Goal: Task Accomplishment & Management: Complete application form

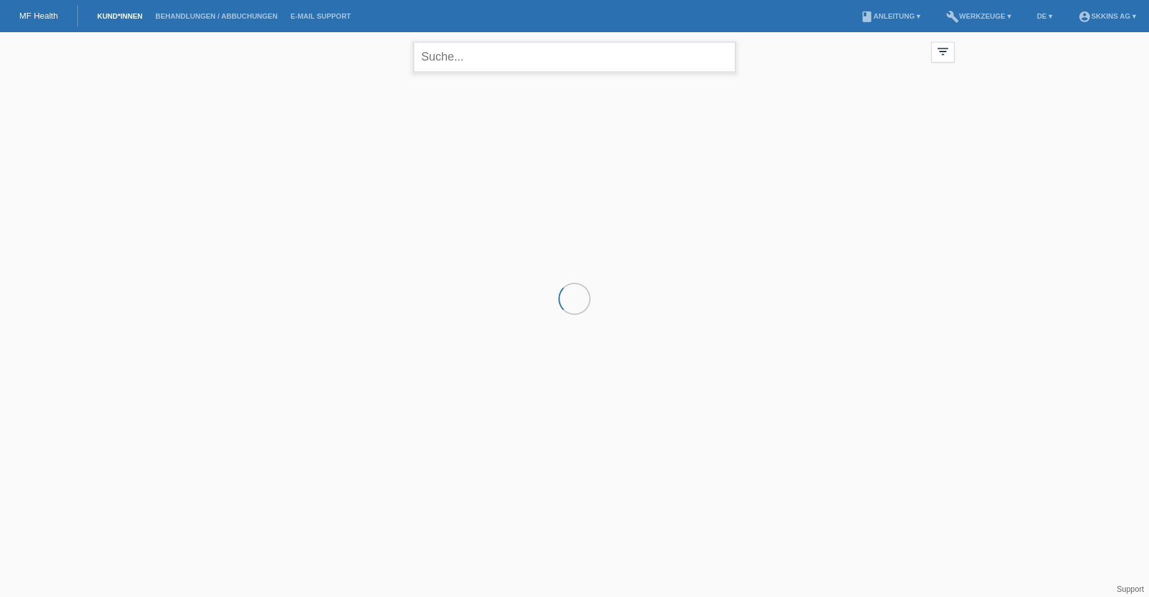
click at [451, 59] on input "text" at bounding box center [575, 57] width 322 height 30
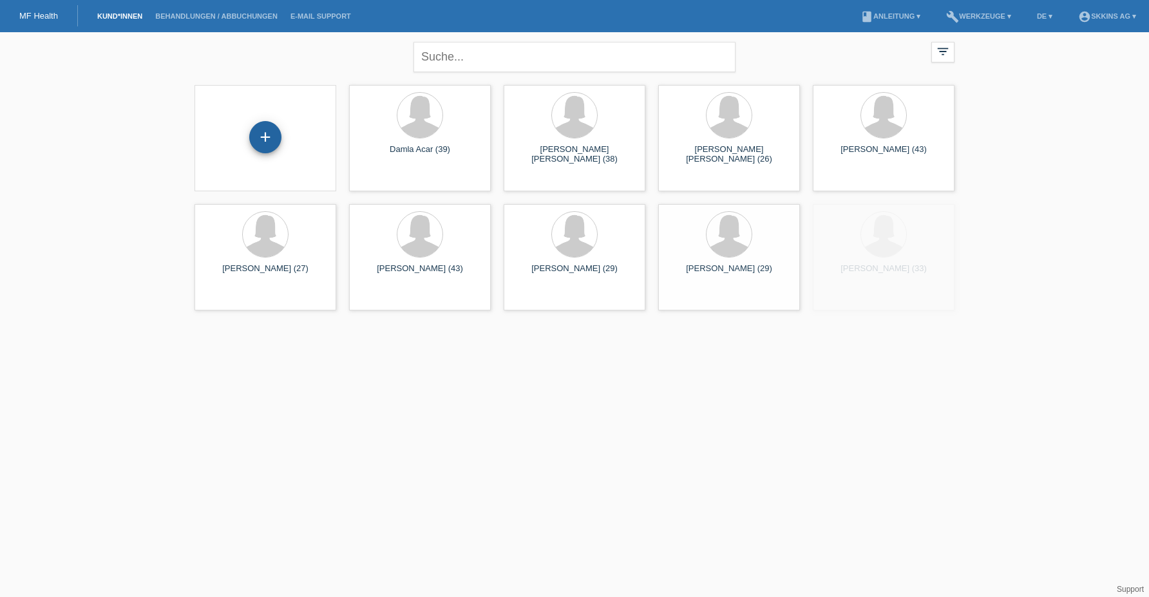
click at [273, 124] on div "+" at bounding box center [265, 137] width 32 height 32
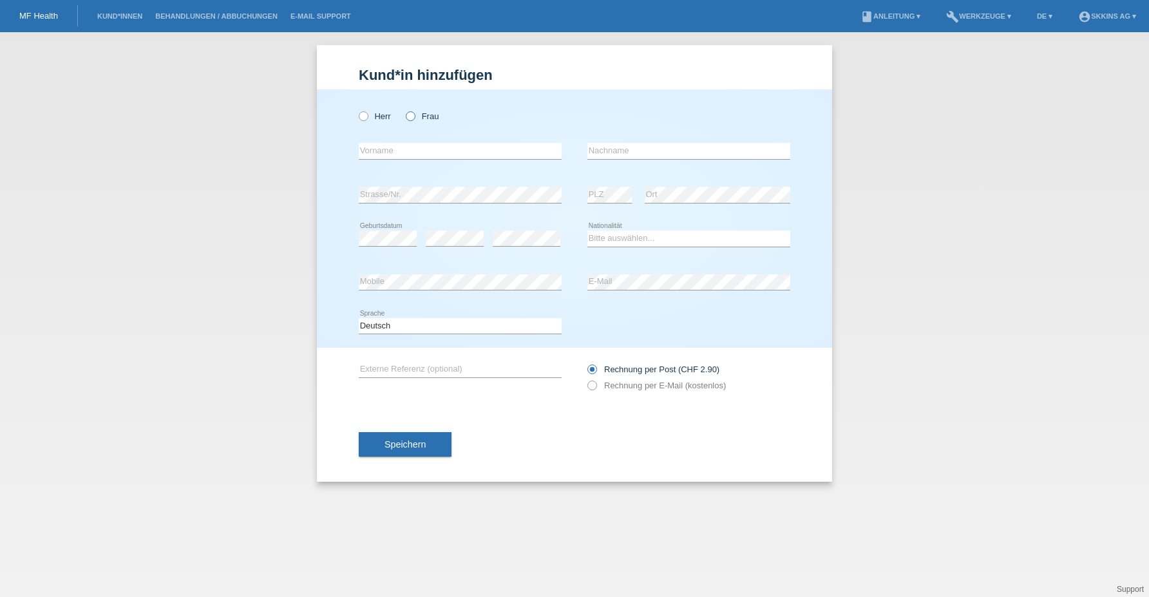
click at [404, 110] on icon at bounding box center [404, 110] width 0 height 0
click at [410, 120] on input "Frau" at bounding box center [410, 115] width 8 height 8
radio input "true"
type input "Zejnep"
type input "Ademaj"
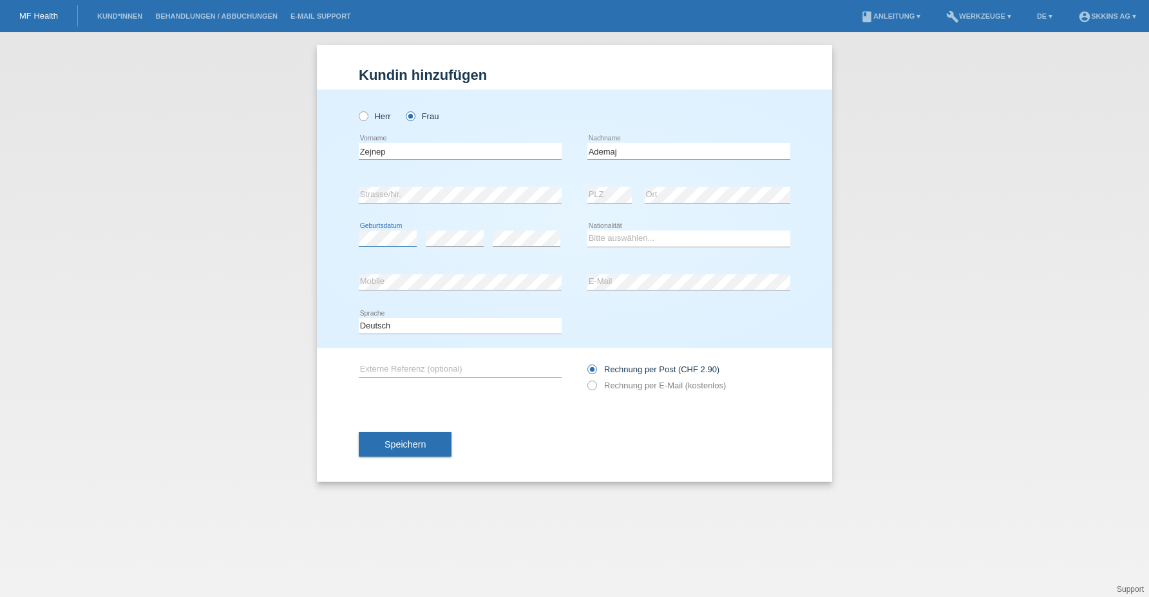
click at [441, 241] on div "error Geburtsdatum error error" at bounding box center [460, 239] width 203 height 44
select select "CH"
click at [586, 379] on icon at bounding box center [586, 379] width 0 height 0
click at [593, 387] on input "Rechnung per E-Mail (kostenlos)" at bounding box center [592, 389] width 8 height 16
radio input "true"
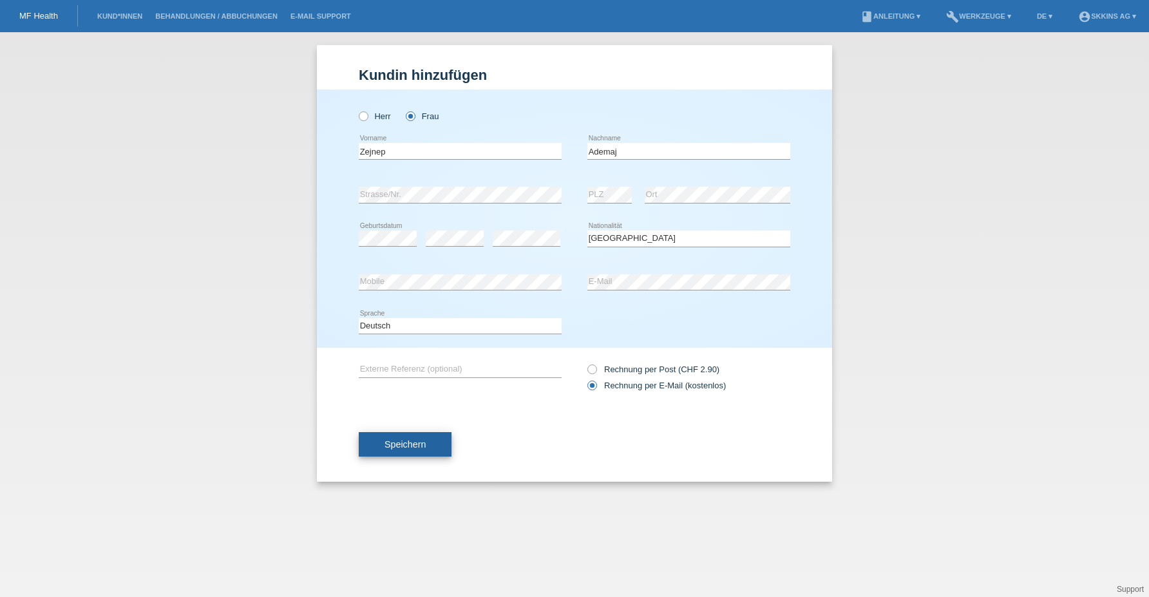
click at [443, 439] on button "Speichern" at bounding box center [405, 444] width 93 height 24
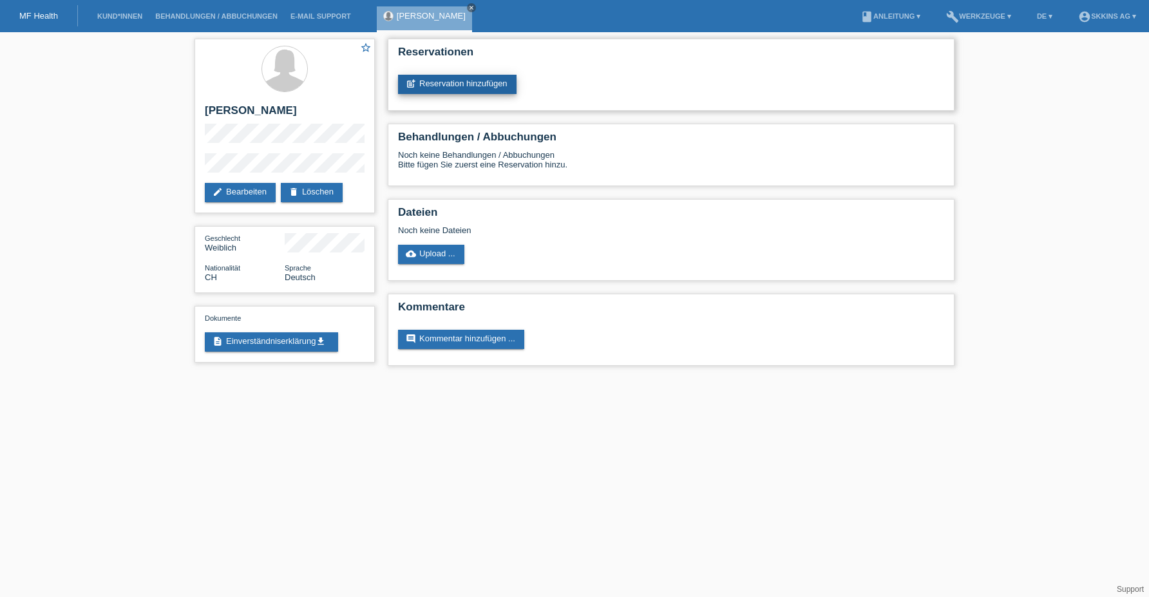
click at [485, 86] on link "post_add Reservation hinzufügen" at bounding box center [457, 84] width 119 height 19
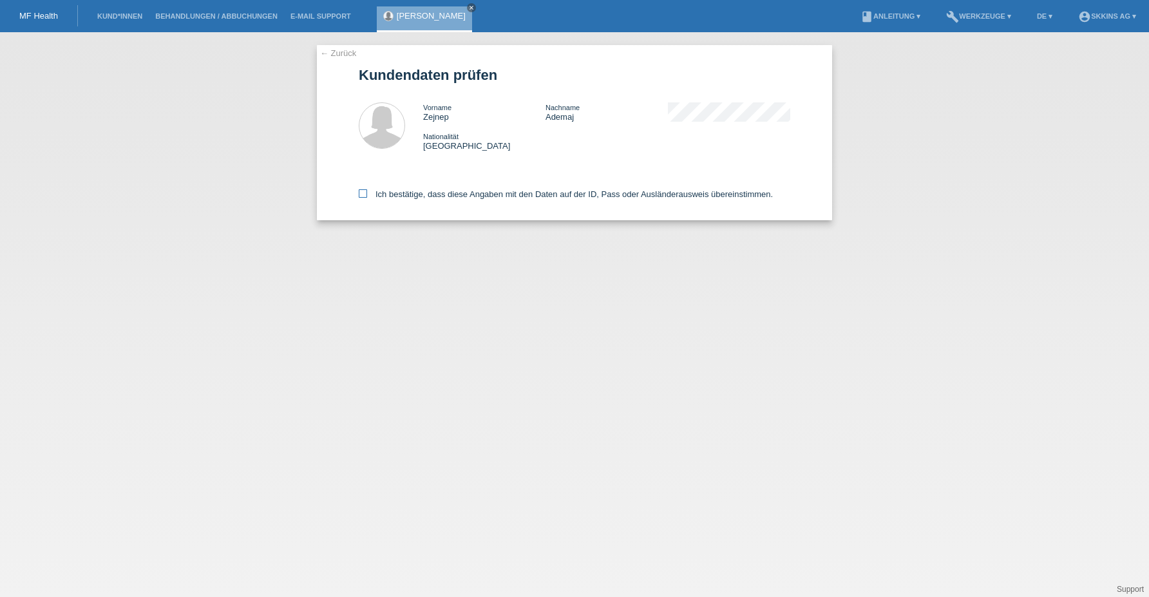
click at [367, 196] on label "Ich bestätige, dass diese Angaben mit den Daten auf der ID, Pass oder Ausländer…" at bounding box center [566, 194] width 414 height 10
click at [367, 196] on input "Ich bestätige, dass diese Angaben mit den Daten auf der ID, Pass oder Ausländer…" at bounding box center [363, 193] width 8 height 8
checkbox input "true"
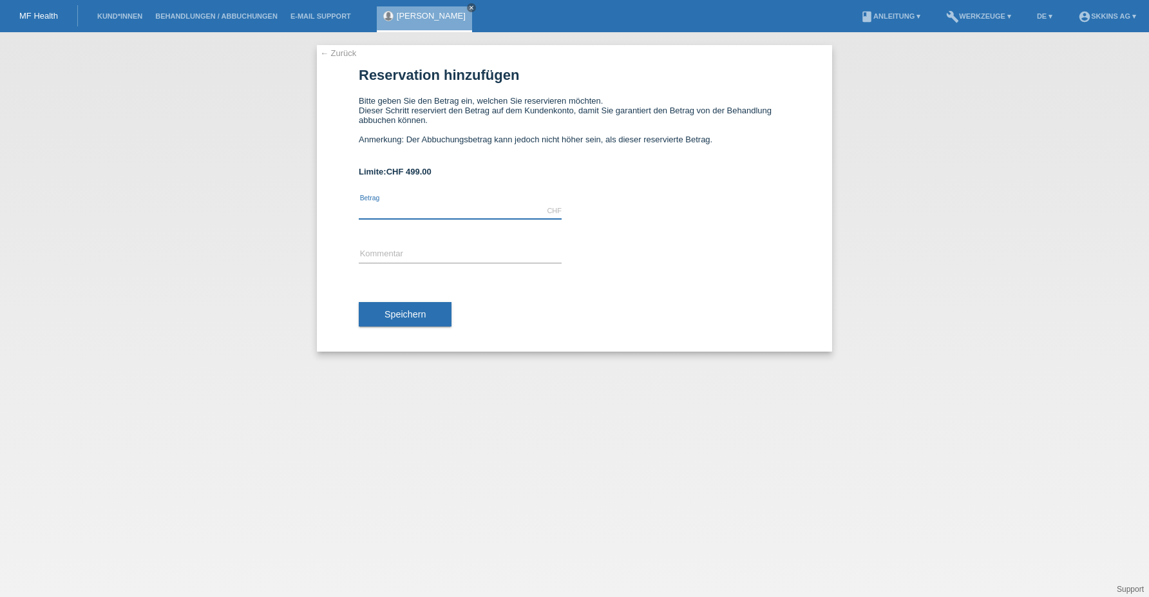
click at [372, 209] on input "text" at bounding box center [460, 211] width 203 height 16
type input "499.00"
click at [375, 247] on input "text" at bounding box center [460, 255] width 203 height 16
type input "Behandlungen"
click at [406, 309] on span "Speichern" at bounding box center [405, 314] width 41 height 10
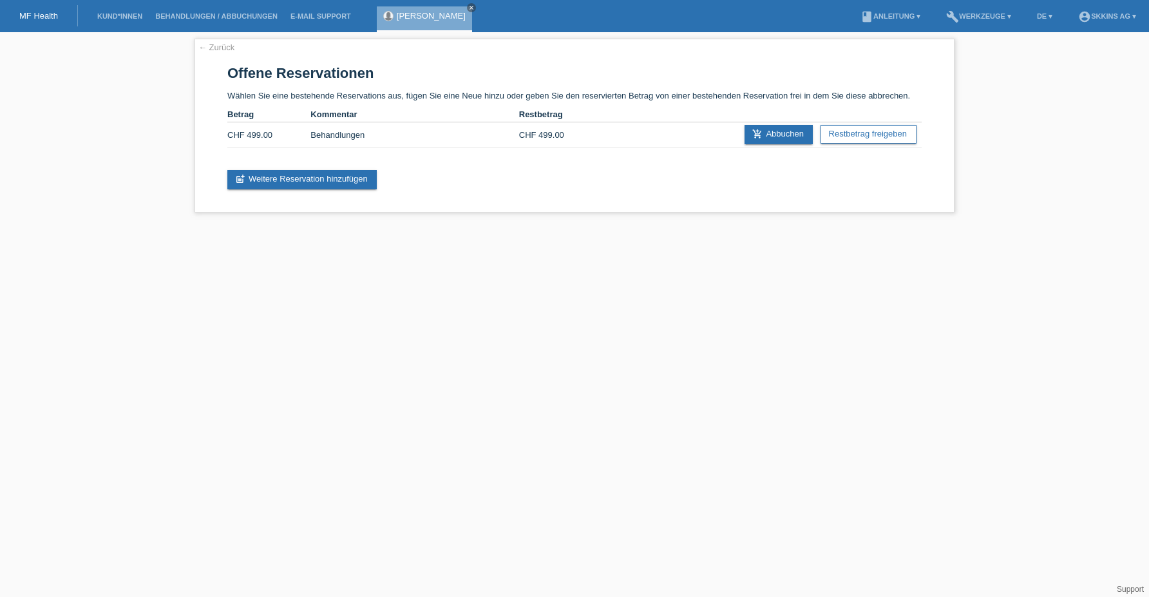
click at [405, 19] on link "[PERSON_NAME]" at bounding box center [431, 16] width 69 height 10
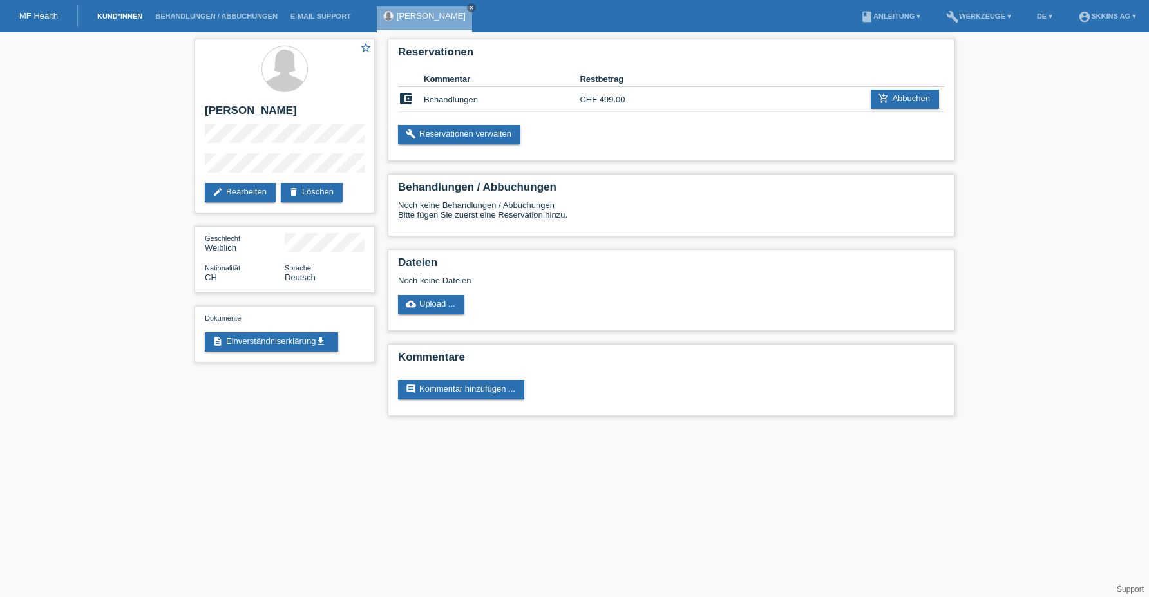
click at [110, 18] on link "Kund*innen" at bounding box center [120, 16] width 58 height 8
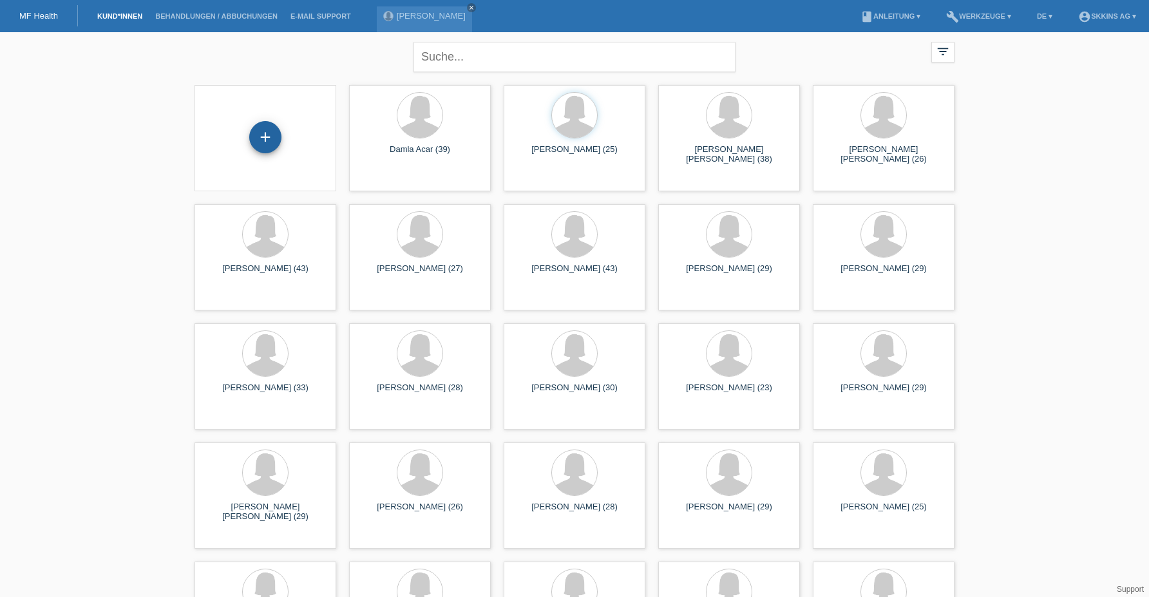
click at [253, 135] on div "+" at bounding box center [265, 137] width 31 height 22
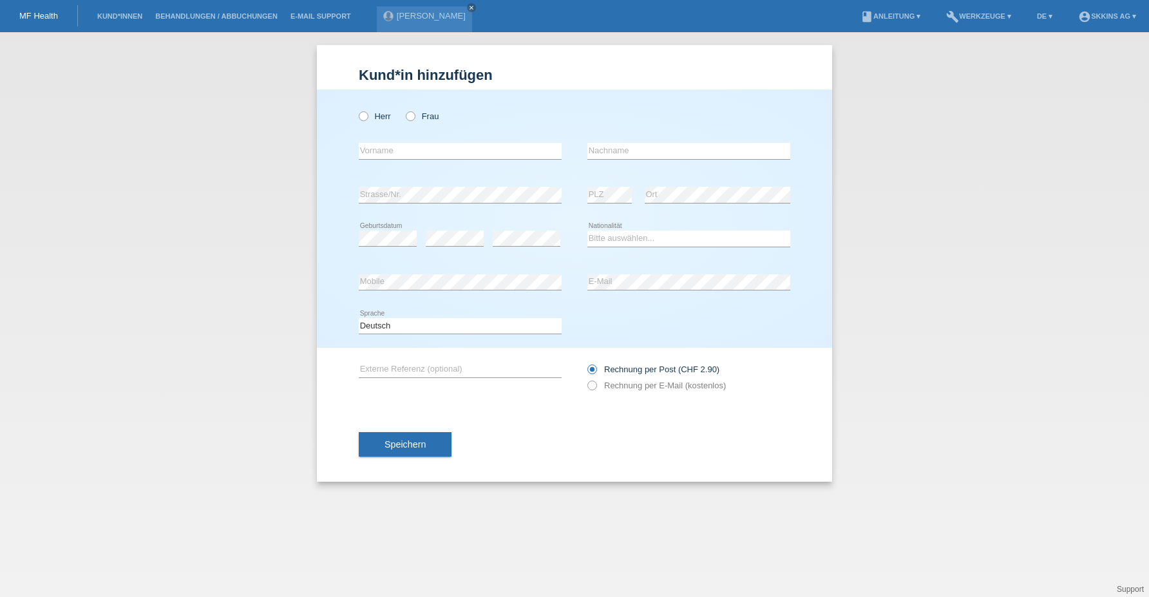
click at [404, 120] on div "Herr Frau" at bounding box center [460, 116] width 203 height 26
click at [404, 110] on icon at bounding box center [404, 110] width 0 height 0
click at [408, 117] on input "Frau" at bounding box center [410, 115] width 8 height 8
radio input "true"
type input "Stephanie"
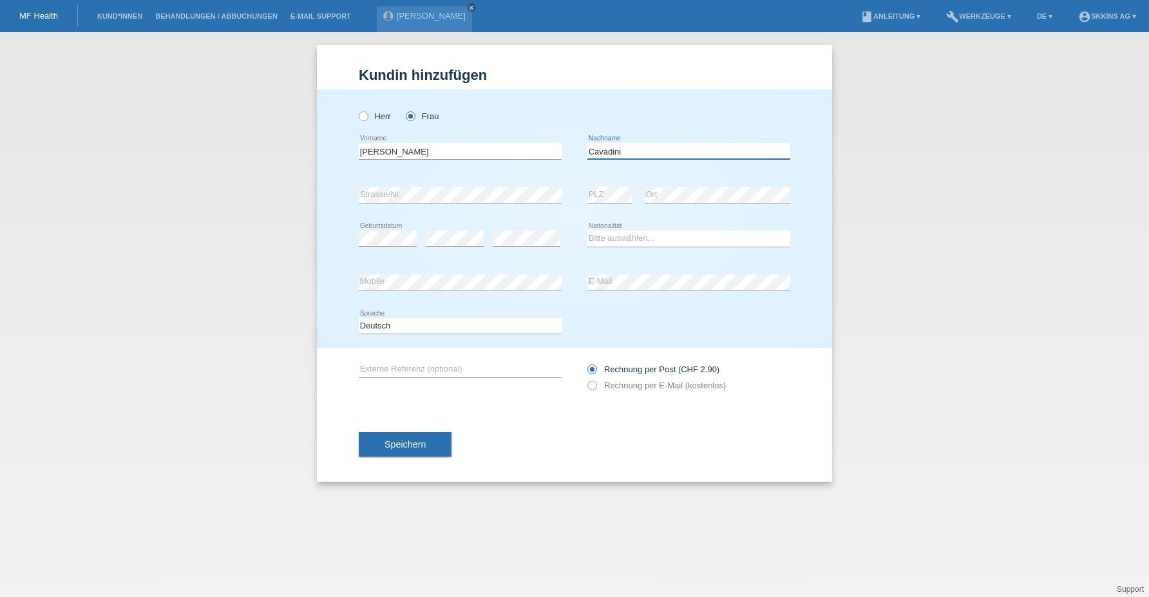
type input "Cavadini"
click at [373, 153] on input "Stephanie" at bounding box center [460, 151] width 203 height 16
type input "Stéphanie"
select select "BR"
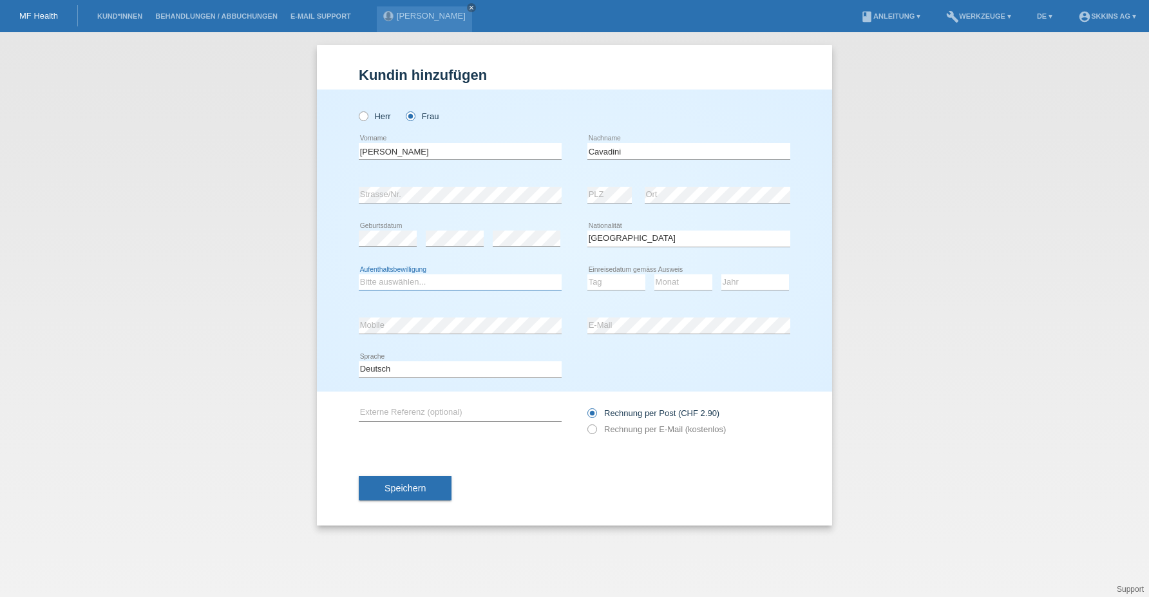
select select "C"
select select "03"
select select "11"
select select "2023"
click at [640, 334] on icon at bounding box center [689, 334] width 203 height 1
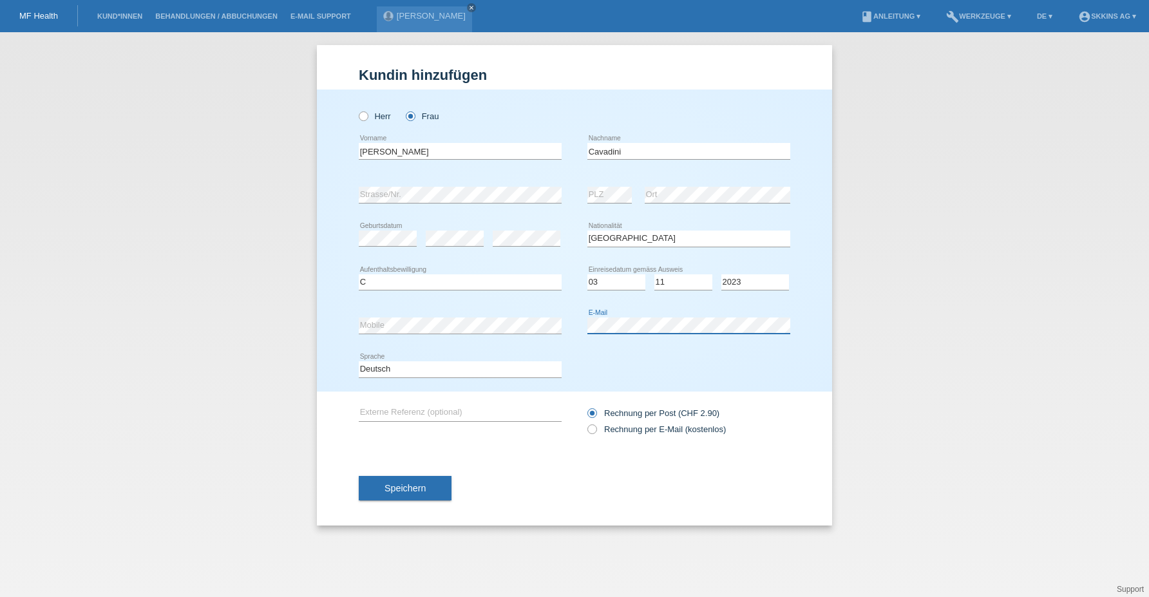
click at [580, 331] on div "error Mobile error E-Mail" at bounding box center [575, 326] width 432 height 44
click at [586, 423] on icon at bounding box center [586, 423] width 0 height 0
click at [591, 430] on input "Rechnung per E-Mail (kostenlos)" at bounding box center [592, 433] width 8 height 16
radio input "true"
click at [448, 484] on button "Speichern" at bounding box center [405, 488] width 93 height 24
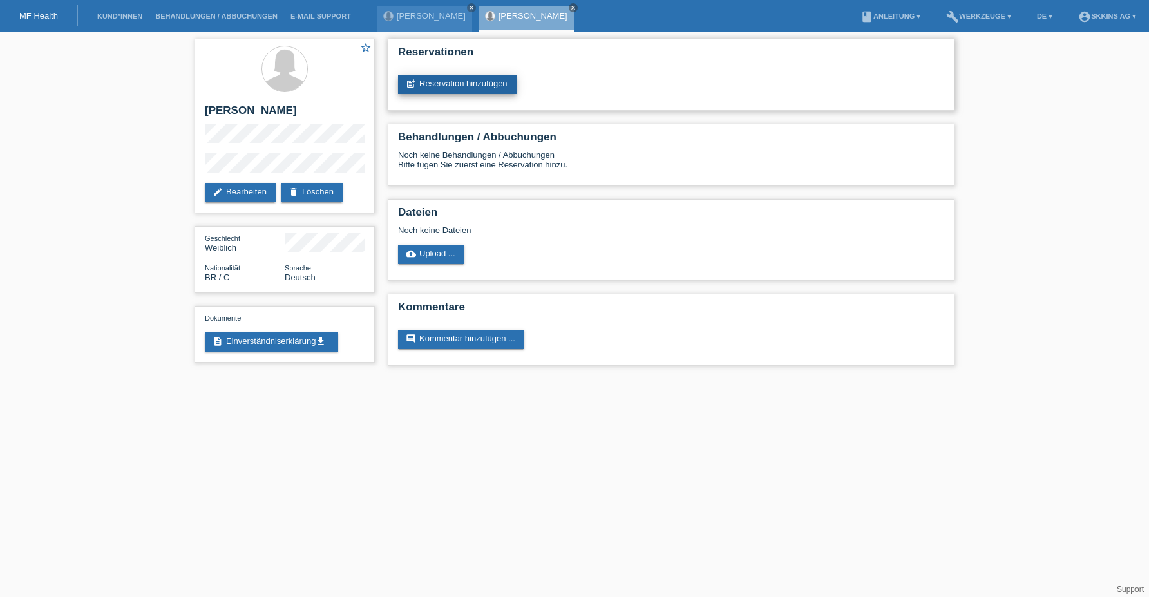
click at [464, 88] on link "post_add Reservation hinzufügen" at bounding box center [457, 84] width 119 height 19
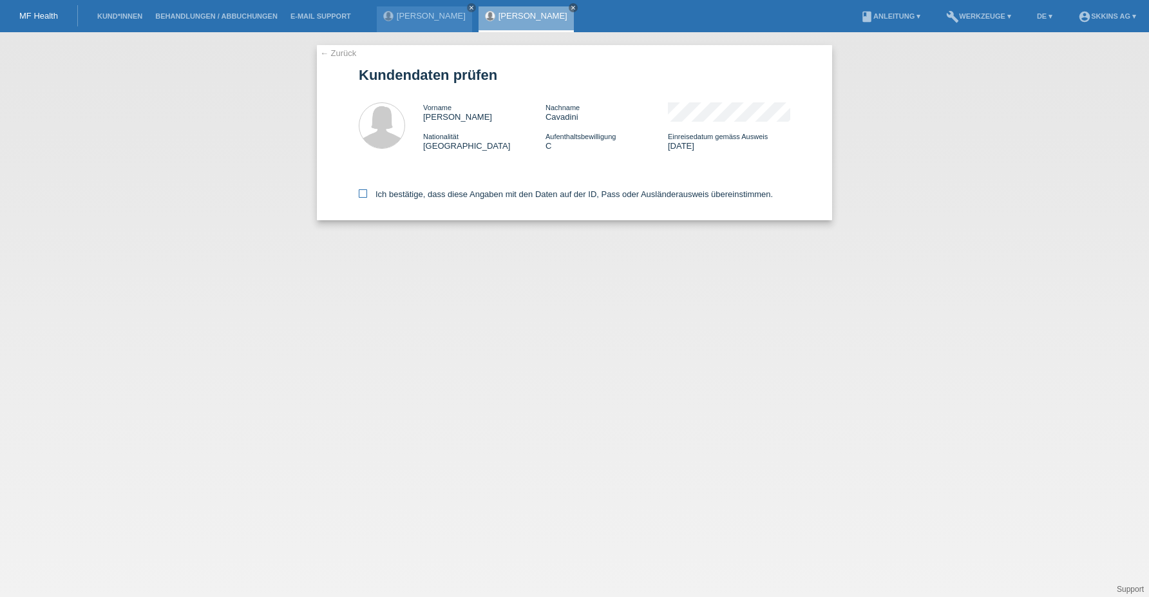
click at [367, 193] on label "Ich bestätige, dass diese Angaben mit den Daten auf der ID, Pass oder Ausländer…" at bounding box center [566, 194] width 414 height 10
click at [367, 193] on input "Ich bestätige, dass diese Angaben mit den Daten auf der ID, Pass oder Ausländer…" at bounding box center [363, 193] width 8 height 8
checkbox input "true"
